Goal: Ask a question

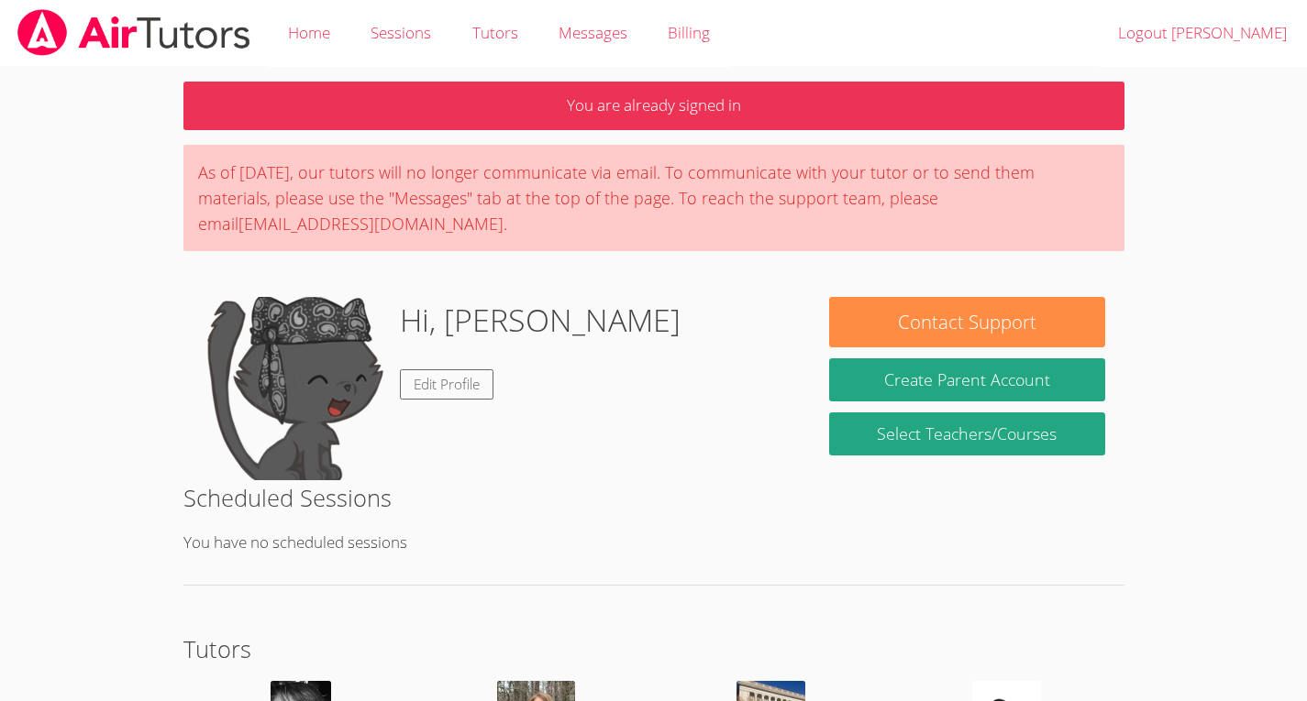
scroll to position [193, 0]
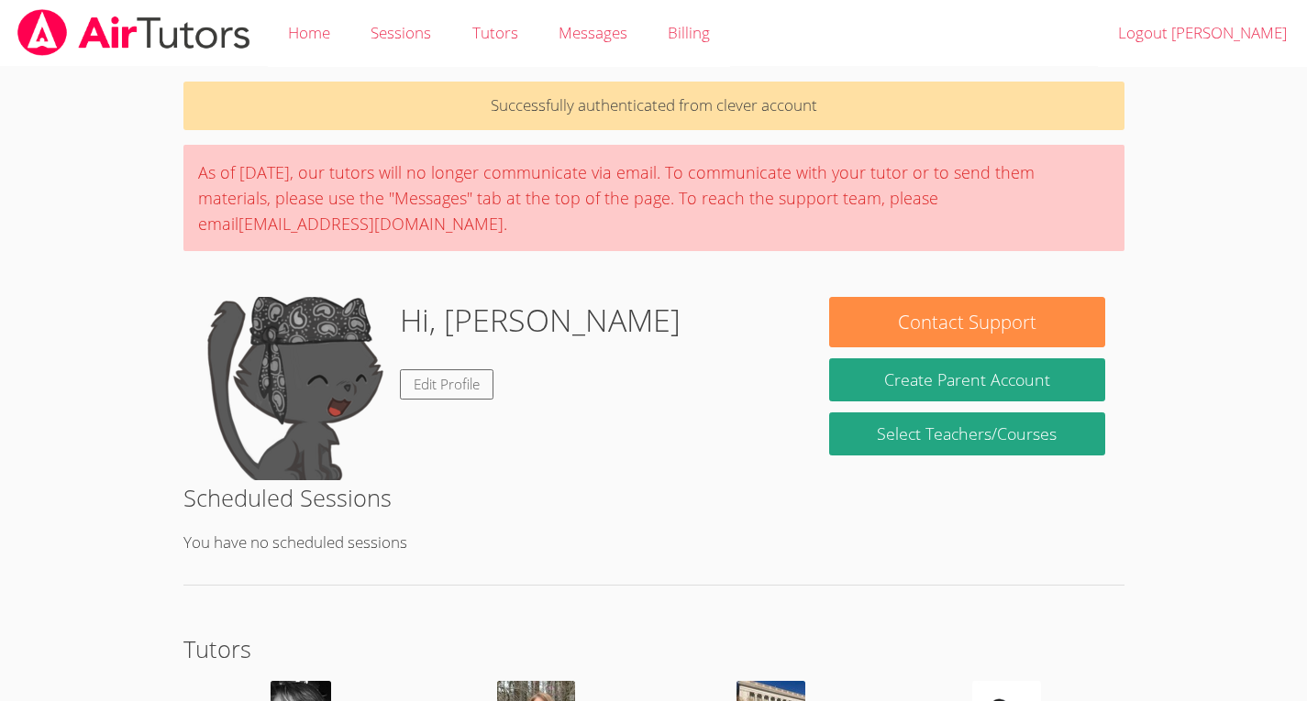
scroll to position [69, 0]
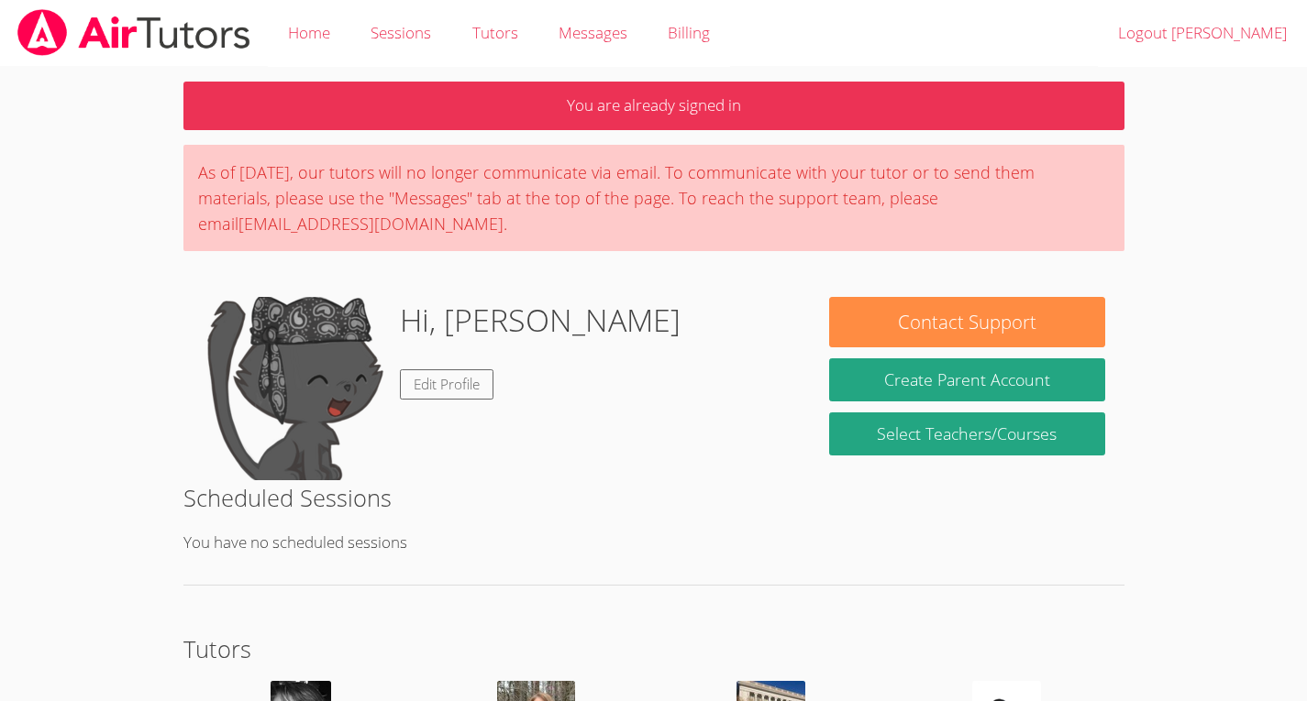
scroll to position [193, 0]
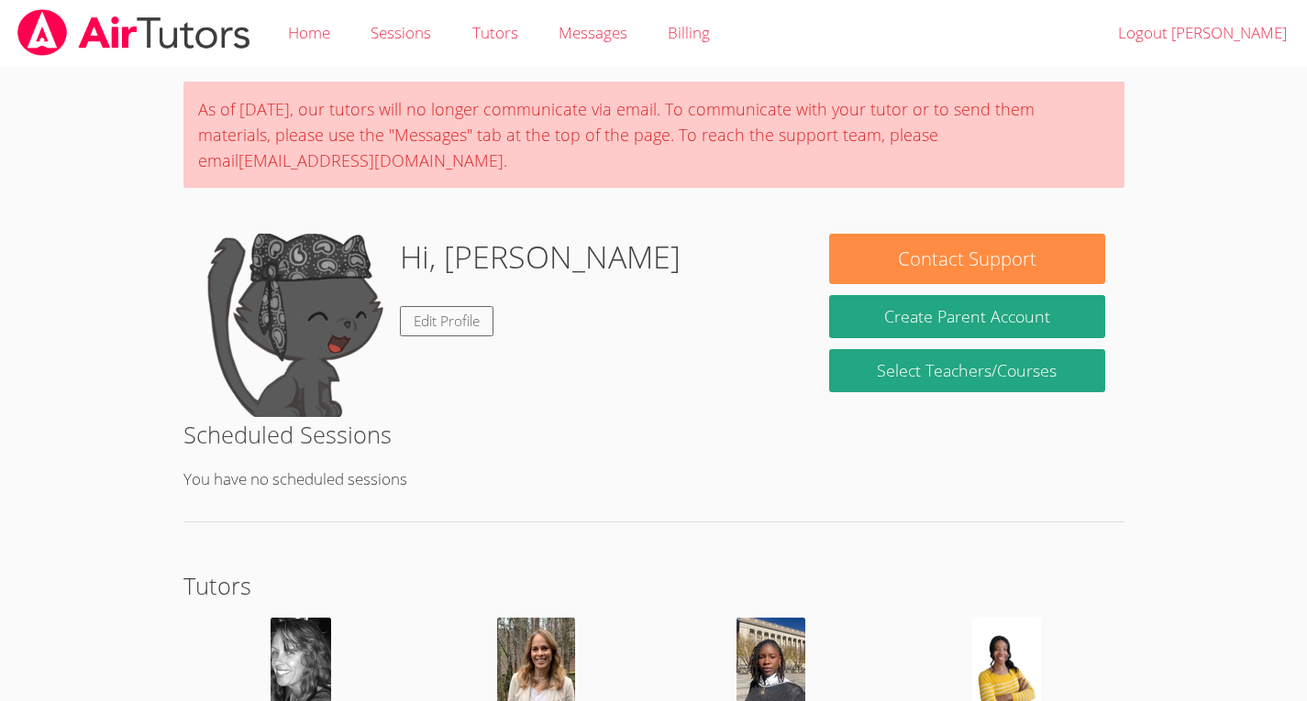
scroll to position [114, 0]
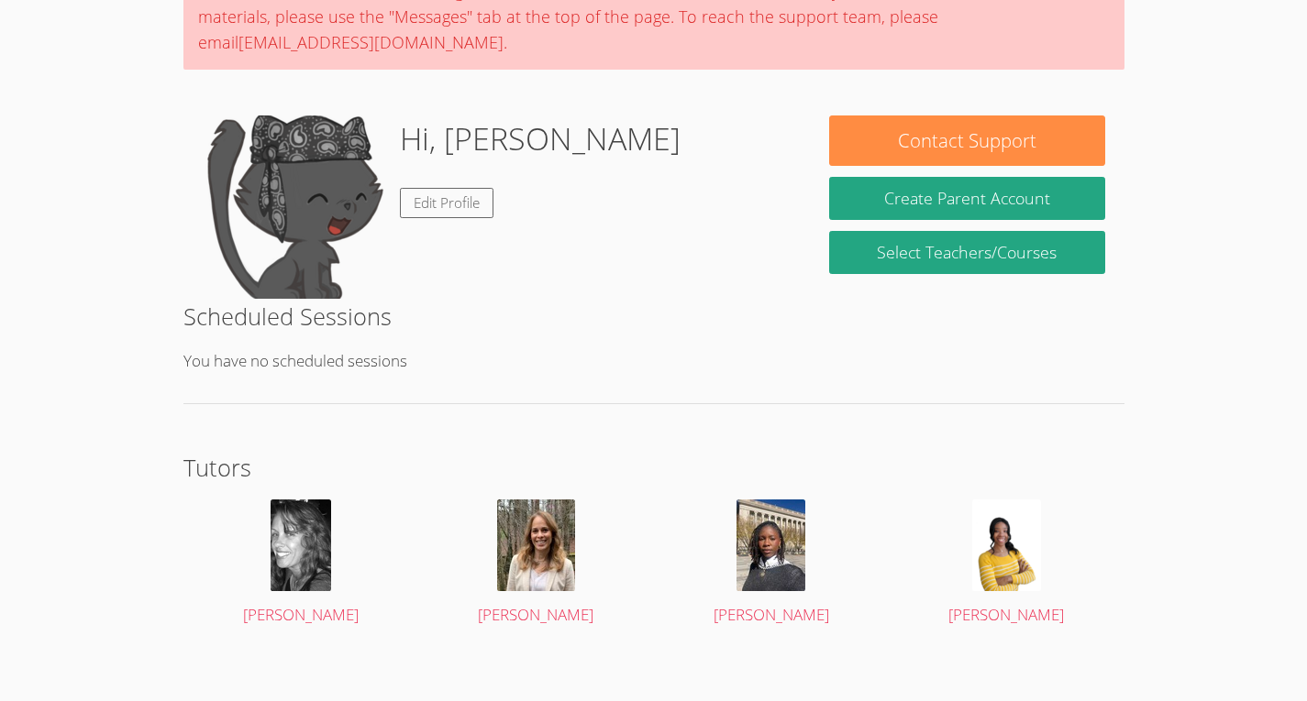
scroll to position [182, 0]
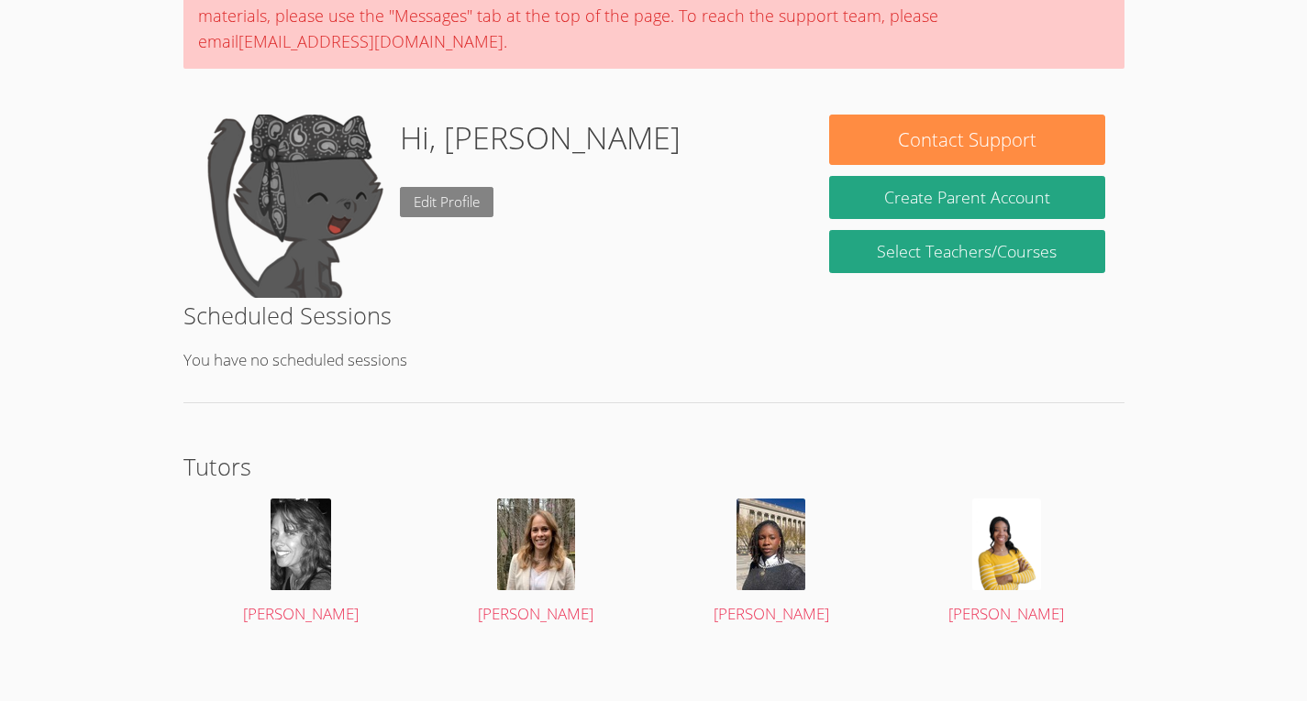
click at [476, 193] on link "Edit Profile" at bounding box center [447, 202] width 94 height 30
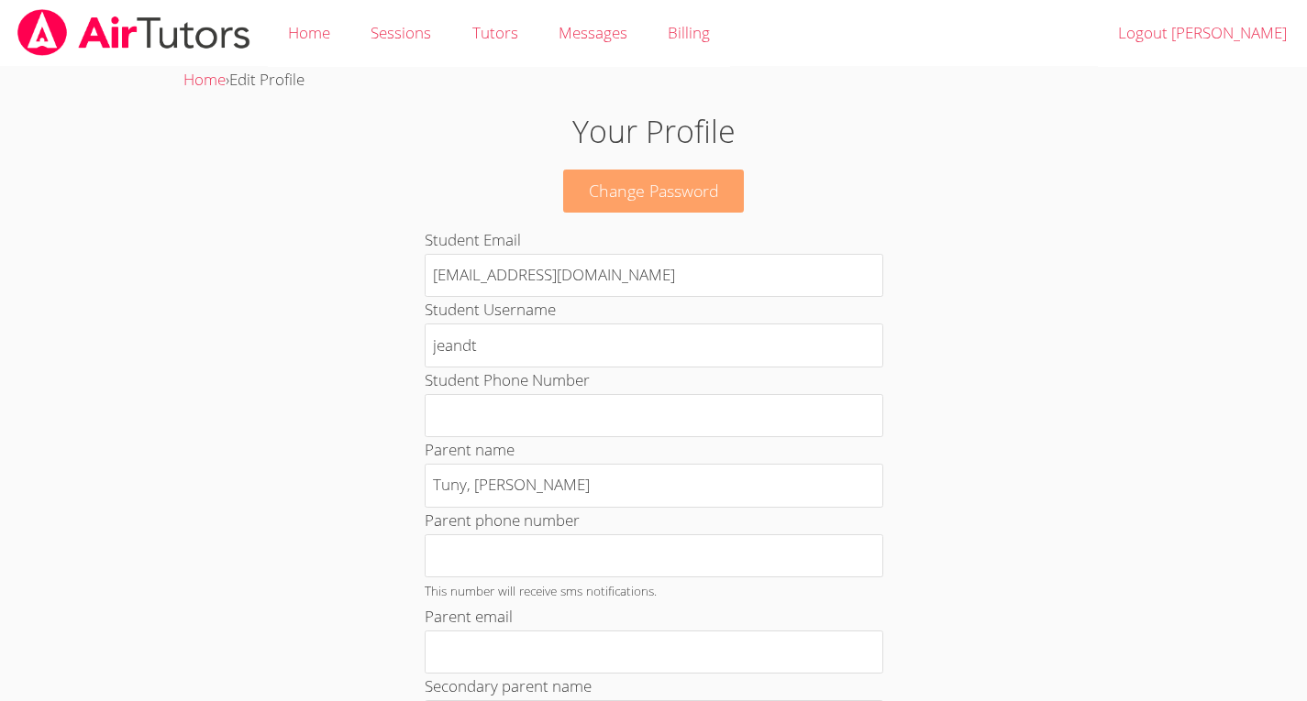
click at [599, 186] on link "Change Password" at bounding box center [654, 191] width 182 height 43
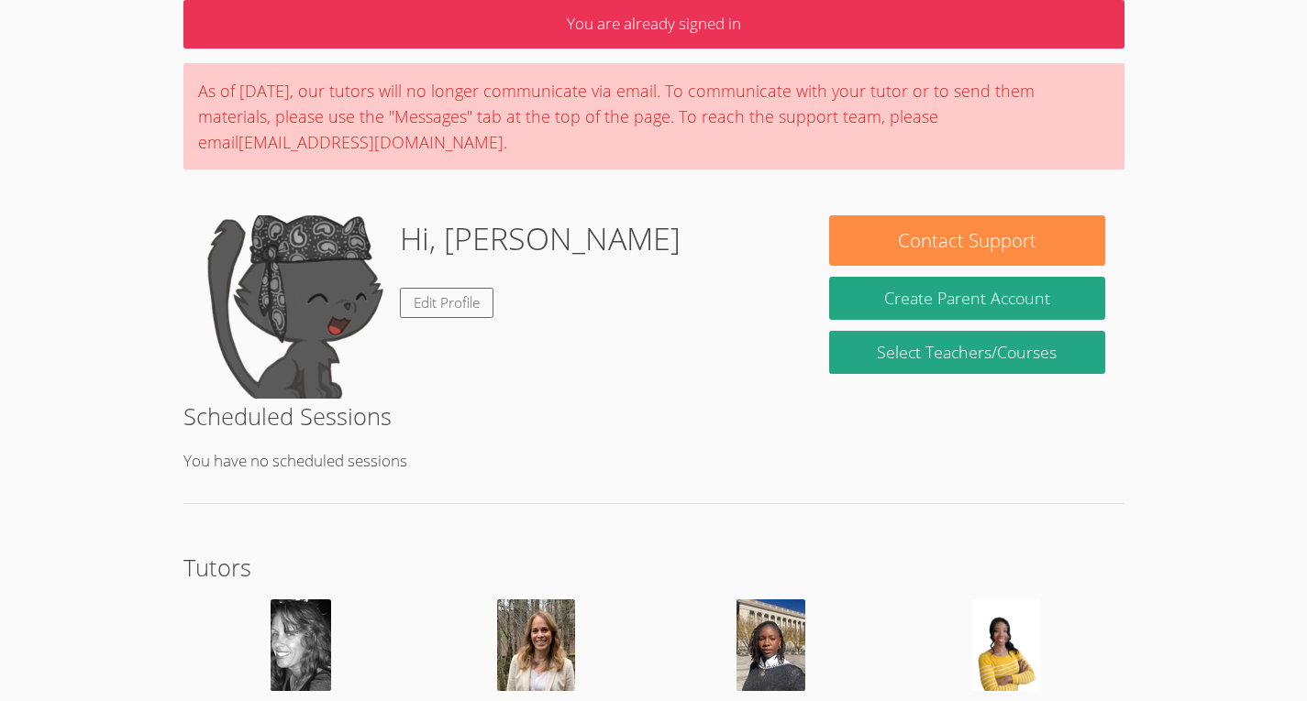
scroll to position [193, 0]
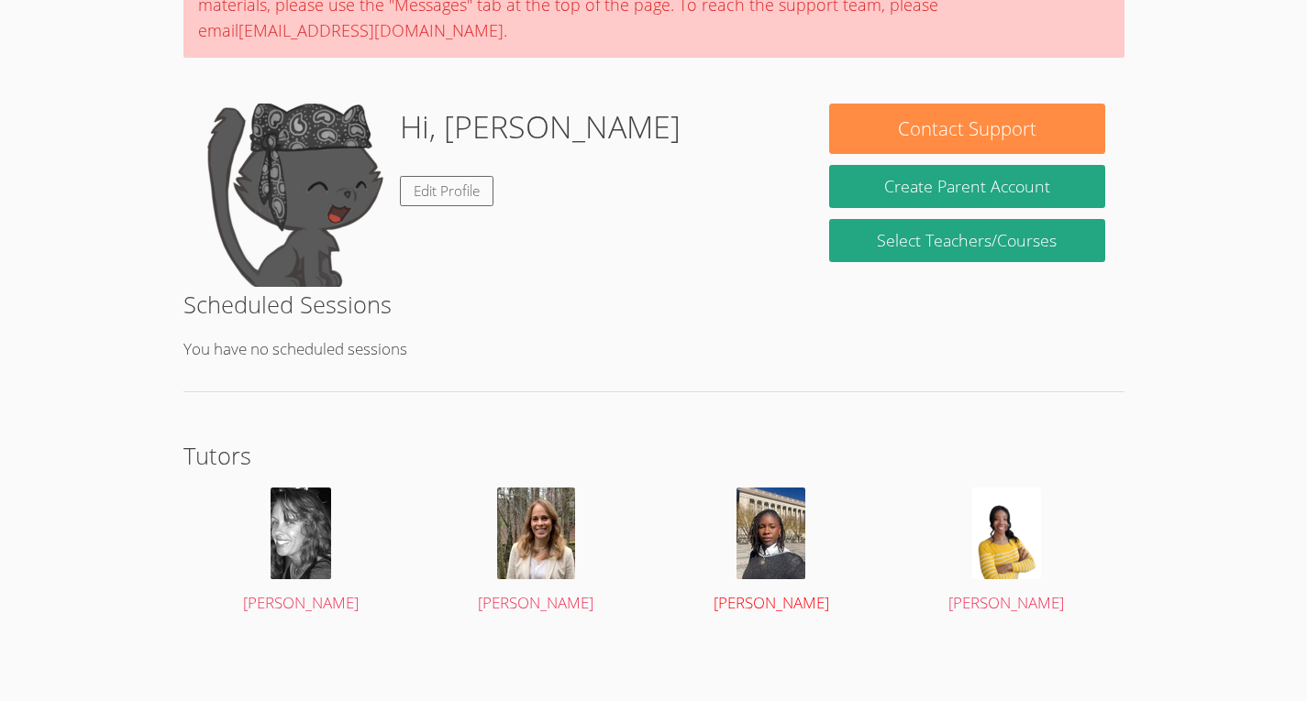
click at [753, 503] on img at bounding box center [770, 534] width 69 height 92
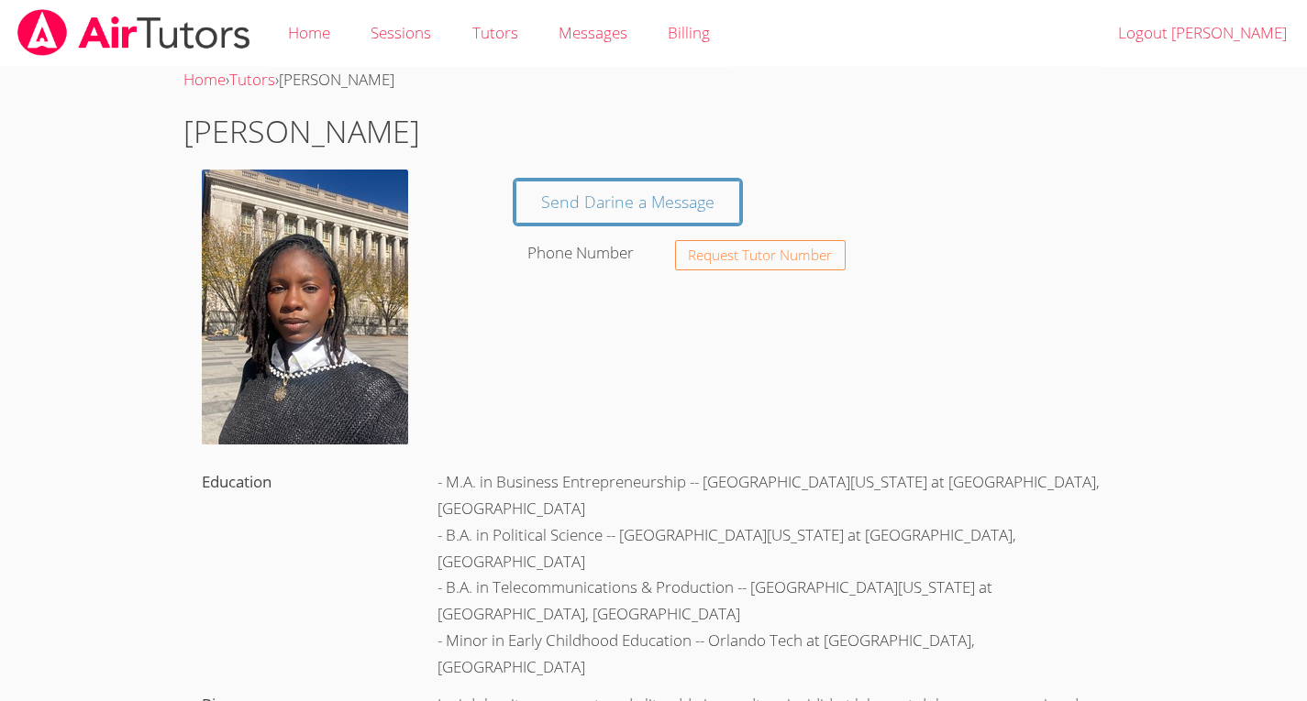
click at [419, 464] on div "- M.A. in Business Entrepreneurship -- University of Florida at Gainesville, FL…" at bounding box center [771, 575] width 706 height 223
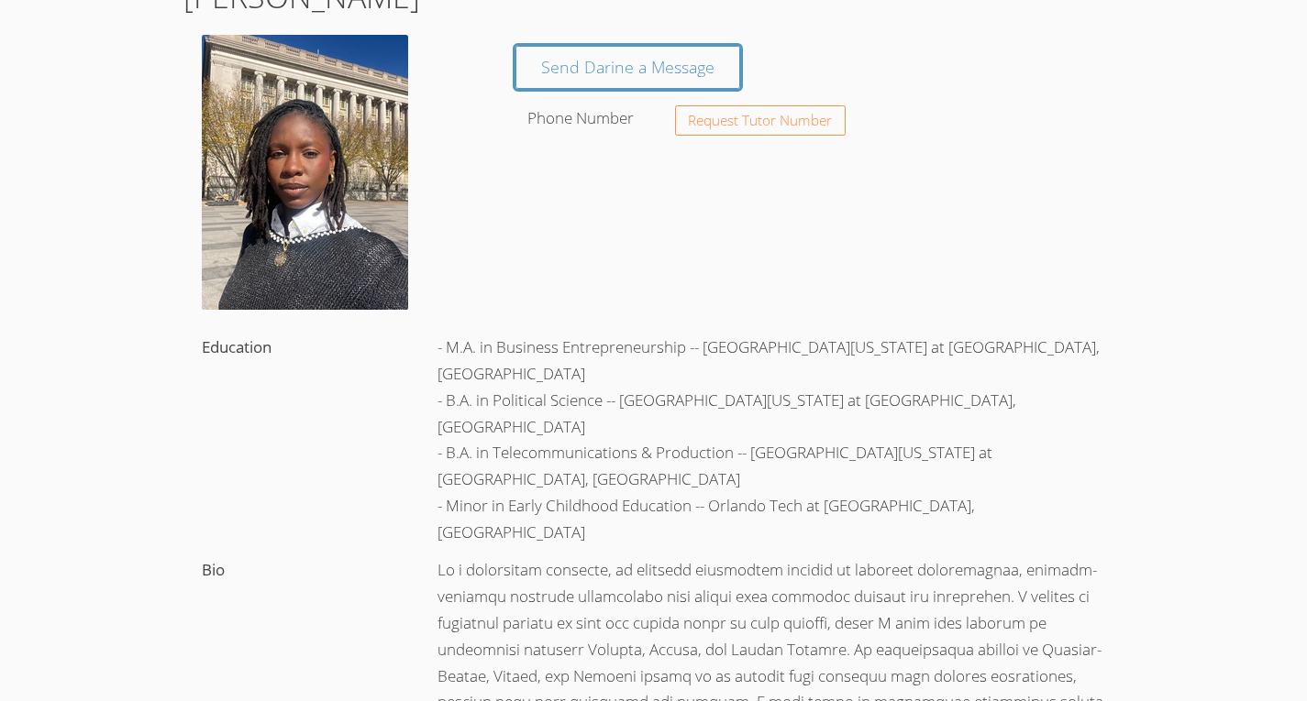
scroll to position [193, 0]
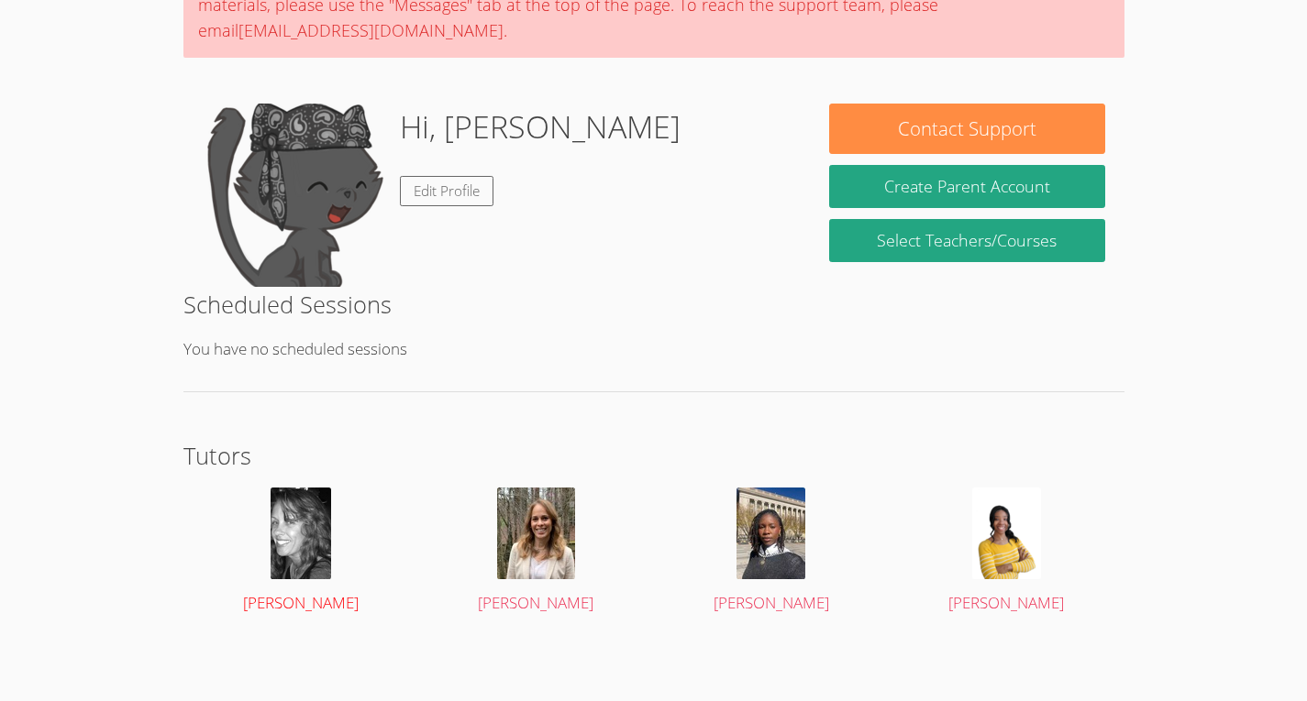
click at [302, 541] on img at bounding box center [300, 534] width 61 height 92
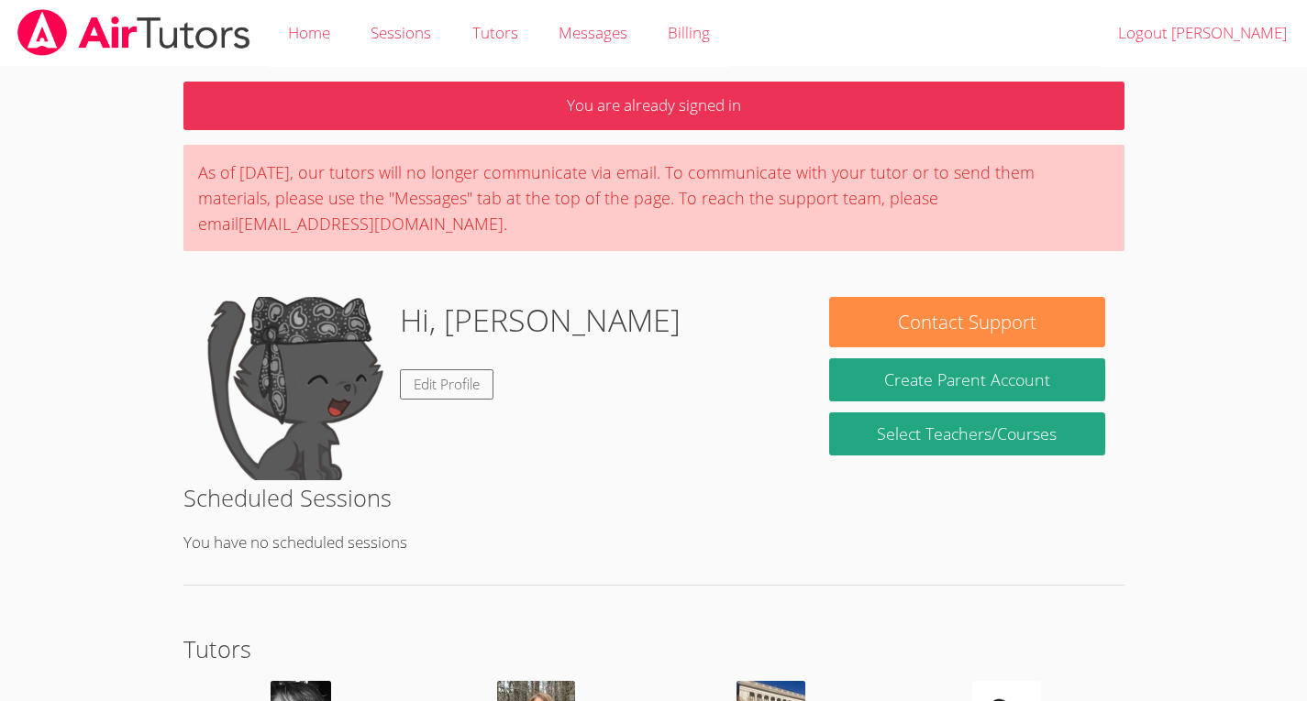
scroll to position [193, 0]
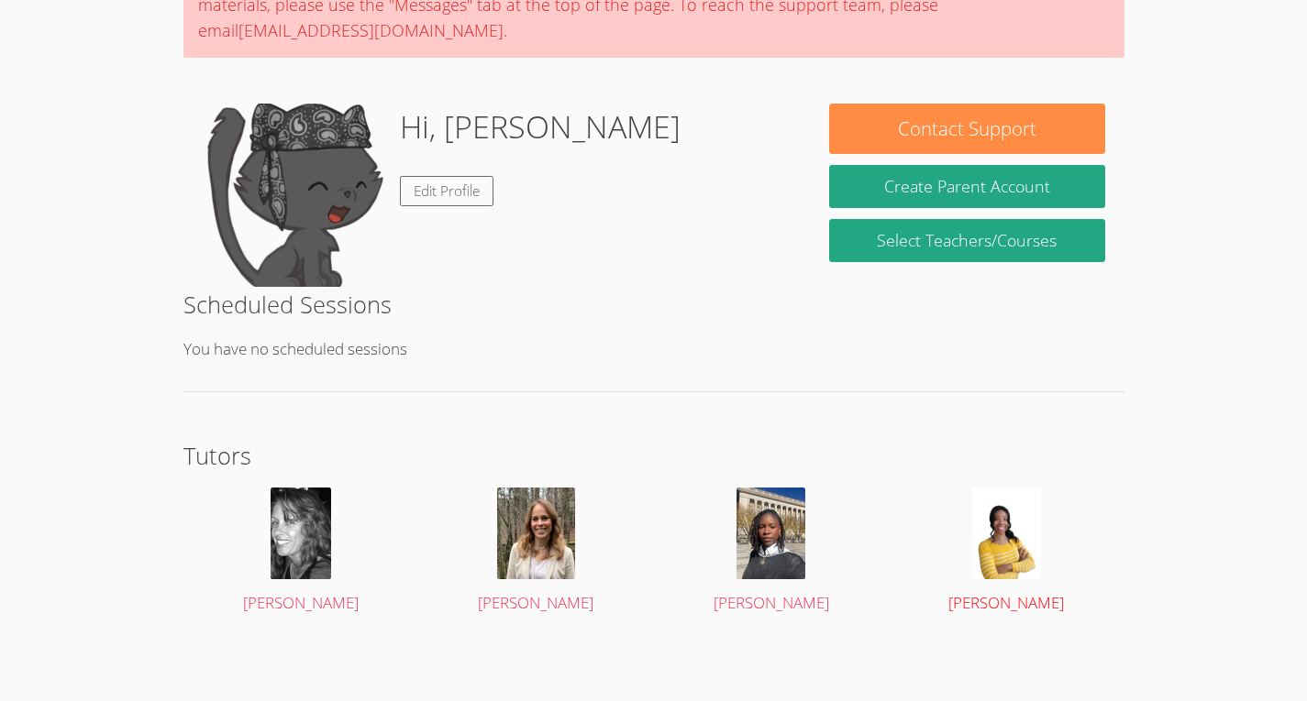
click at [1017, 556] on img at bounding box center [1006, 534] width 69 height 92
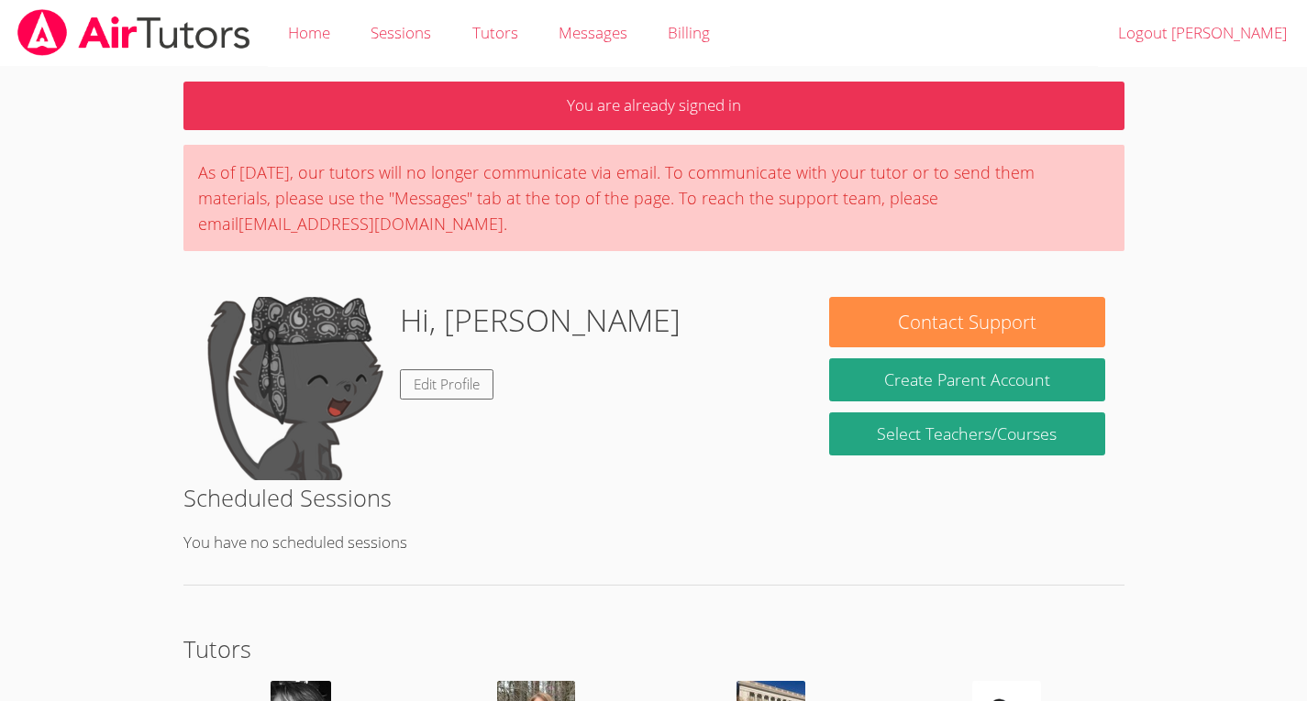
scroll to position [193, 0]
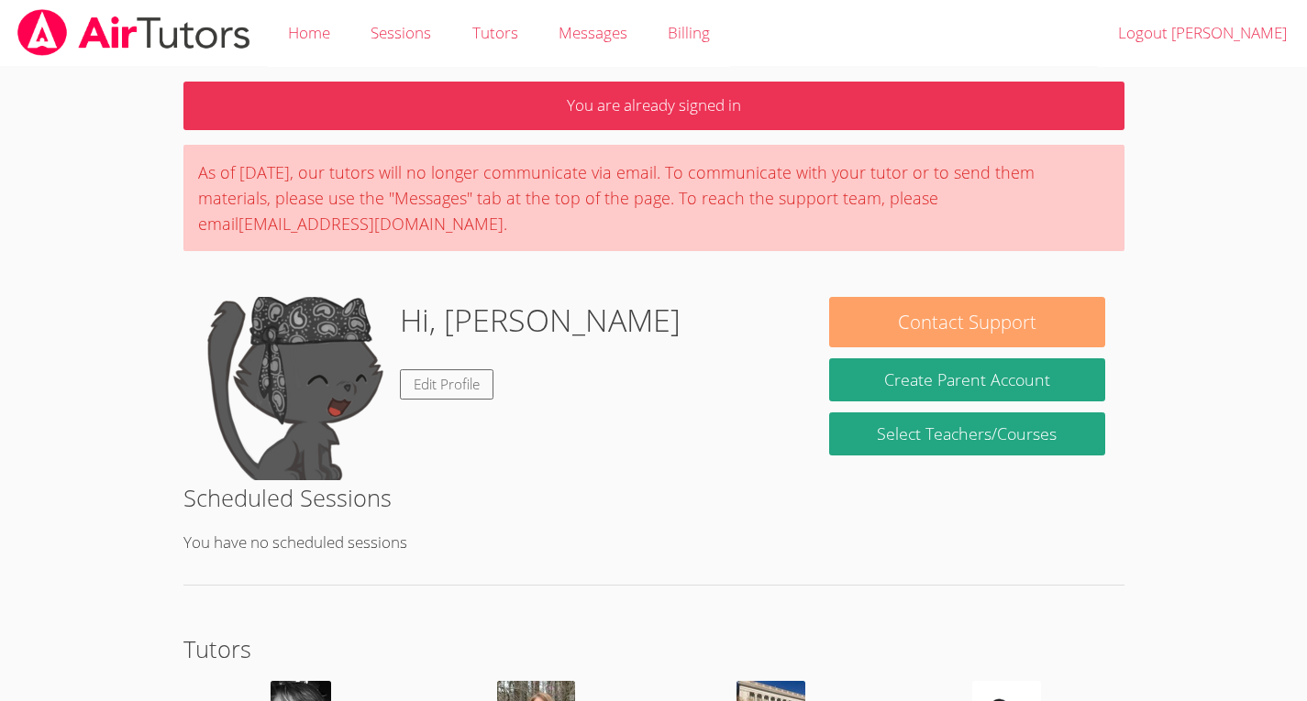
click at [840, 318] on button "Contact Support" at bounding box center [967, 322] width 276 height 50
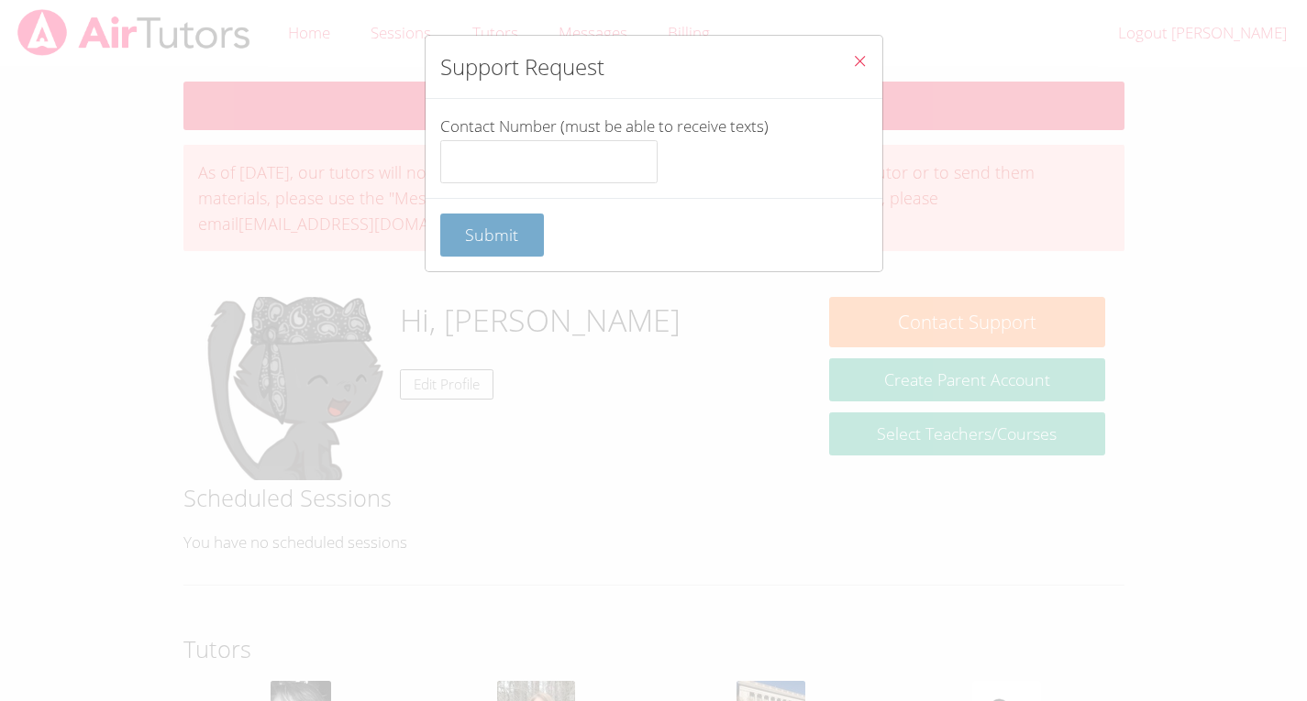
click at [477, 253] on button "Submit" at bounding box center [492, 235] width 105 height 43
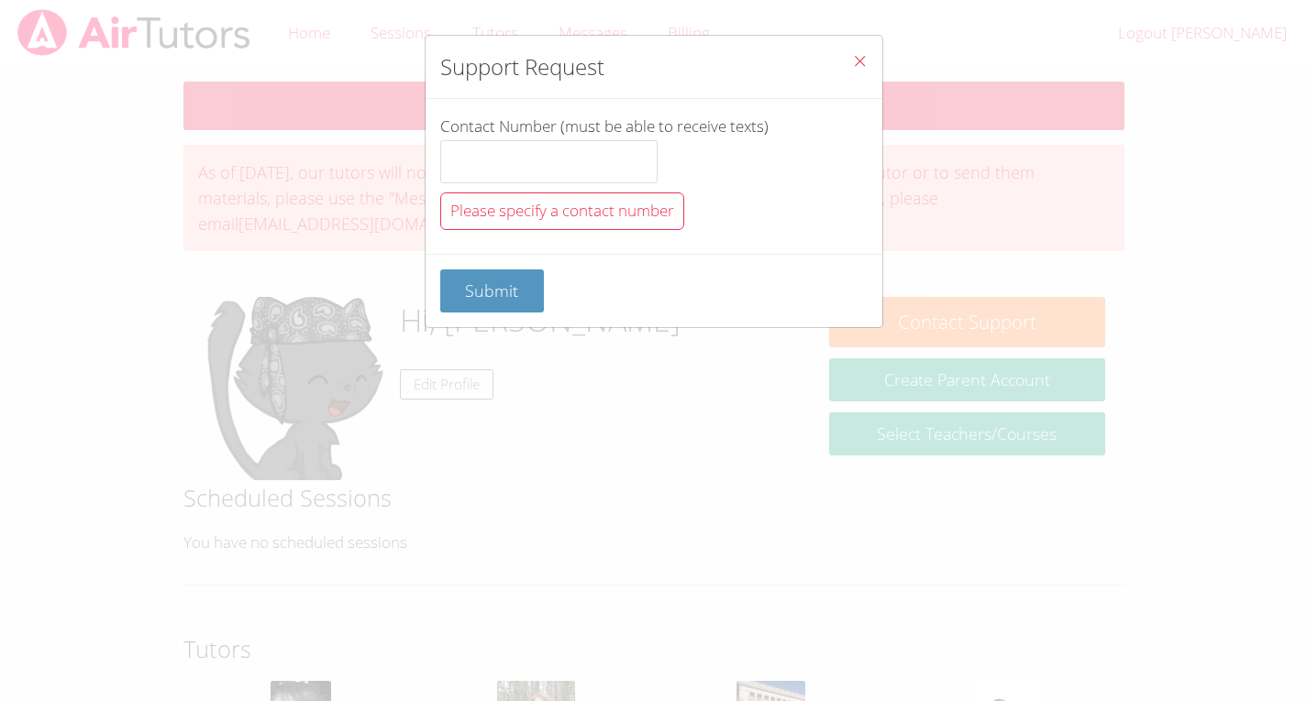
click at [852, 61] on icon "Close" at bounding box center [860, 61] width 16 height 16
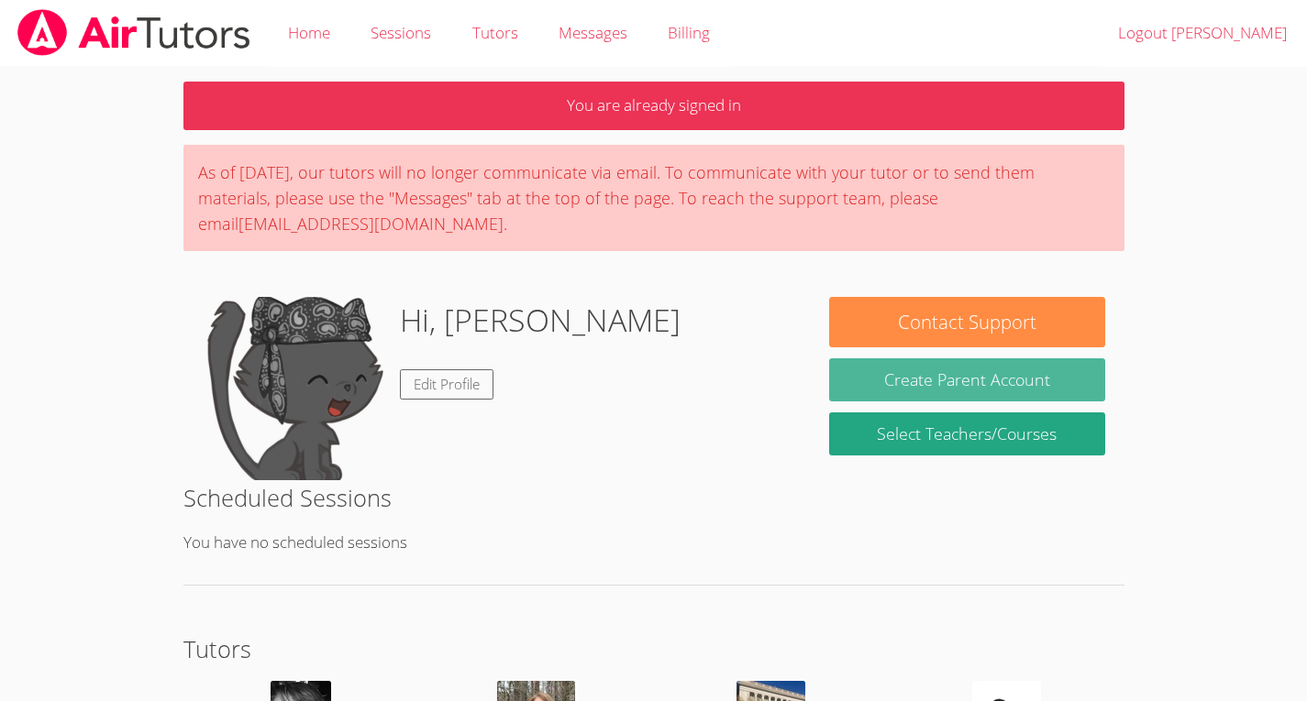
click at [862, 371] on button "Create Parent Account" at bounding box center [967, 379] width 276 height 43
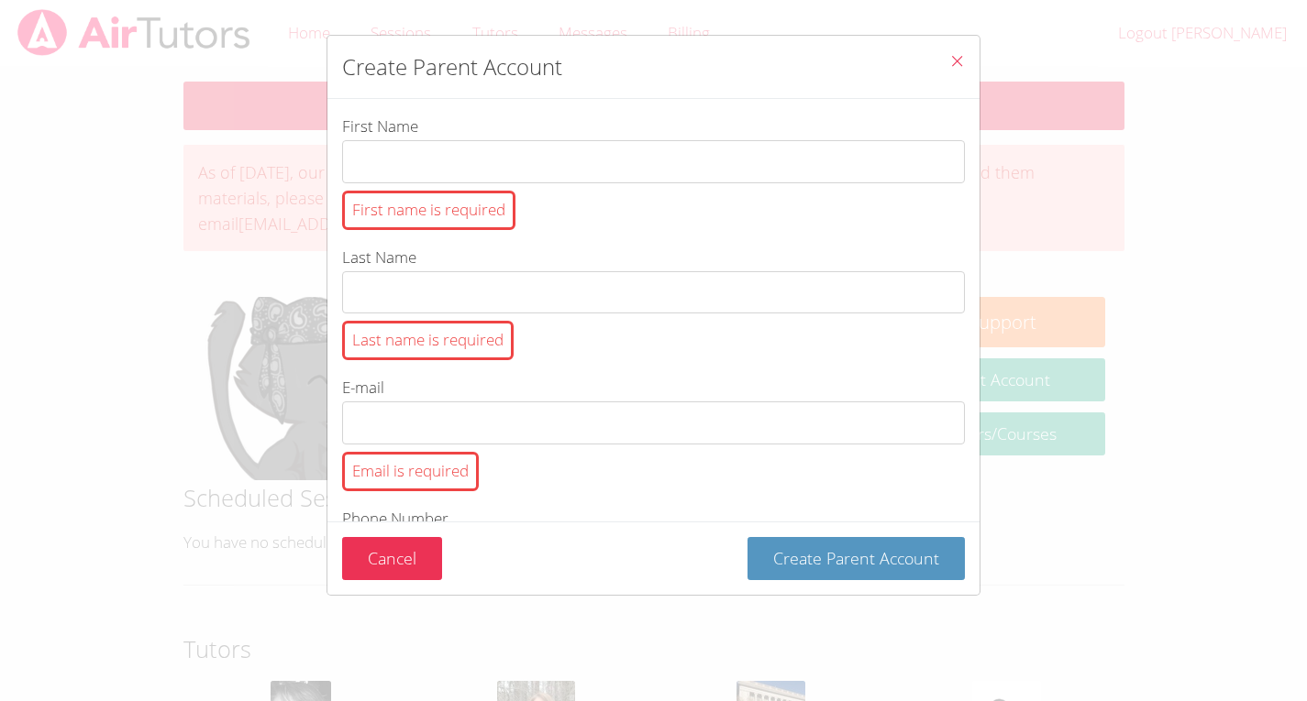
click at [949, 57] on icon "Close" at bounding box center [957, 61] width 16 height 16
